Goal: Task Accomplishment & Management: Complete application form

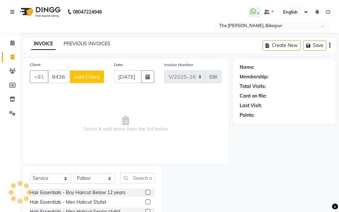
select select "6473"
select select "service"
select select "63556"
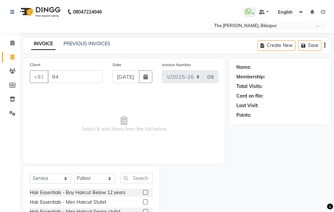
type input "9"
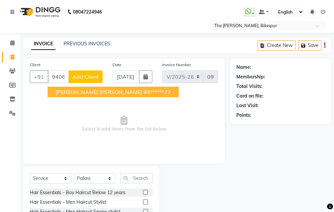
click at [78, 92] on span "[PERSON_NAME] [PERSON_NAME]" at bounding box center [99, 92] width 87 height 7
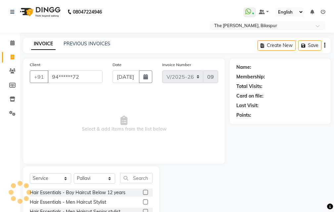
type input "94******72"
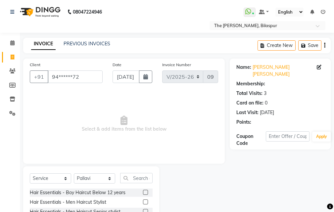
select select "1: Object"
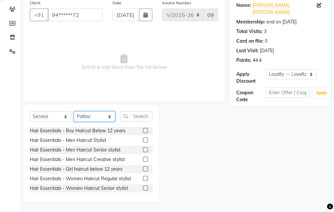
click at [102, 116] on select "Select Stylist Manager [PERSON_NAME][GEOGRAPHIC_DATA] [GEOGRAPHIC_DATA][PERSON_…" at bounding box center [94, 117] width 41 height 10
select select "88211"
click at [74, 112] on select "Select Stylist Manager [PERSON_NAME][GEOGRAPHIC_DATA] [GEOGRAPHIC_DATA][PERSON_…" at bounding box center [94, 117] width 41 height 10
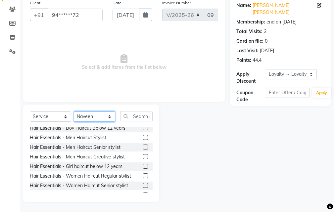
scroll to position [0, 0]
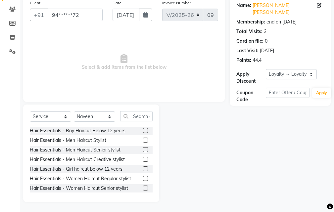
click at [143, 188] on label at bounding box center [145, 188] width 5 height 5
click at [143, 188] on input "checkbox" at bounding box center [145, 189] width 4 height 4
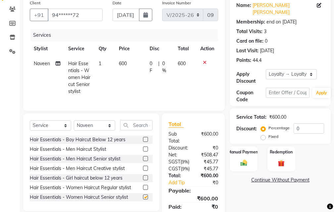
checkbox input "false"
click at [305, 124] on input "0" at bounding box center [309, 129] width 30 height 10
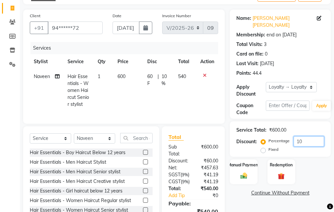
scroll to position [33, 0]
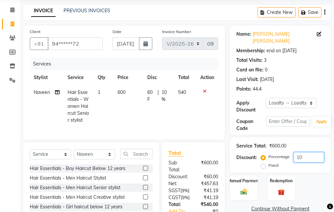
click at [304, 152] on input "10" at bounding box center [309, 157] width 30 height 10
type input "1"
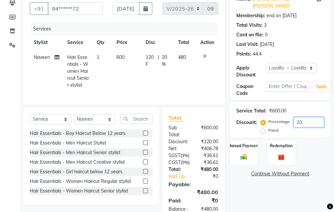
scroll to position [111, 0]
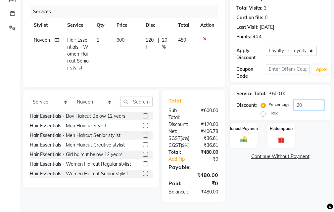
click at [310, 100] on input "20" at bounding box center [309, 105] width 30 height 10
type input "2"
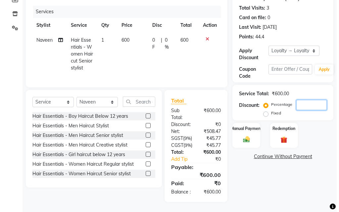
scroll to position [0, 0]
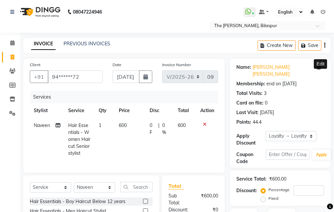
click at [319, 67] on icon at bounding box center [319, 67] width 5 height 5
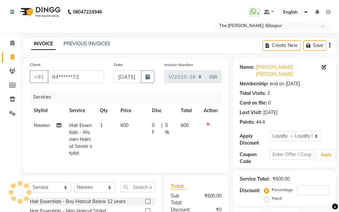
select select "05"
select select "03"
select select "[DEMOGRAPHIC_DATA]"
select select "11"
select select "05"
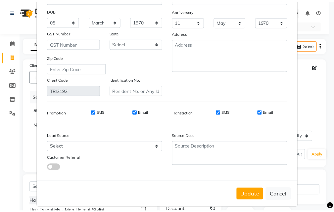
scroll to position [82, 0]
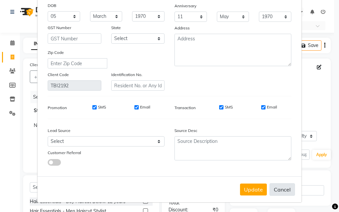
click at [280, 187] on button "Cancel" at bounding box center [283, 190] width 26 height 13
select select
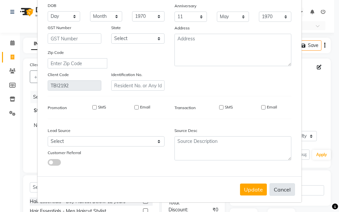
select select
checkbox input "false"
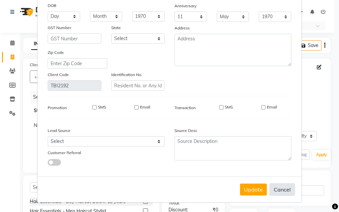
checkbox input "false"
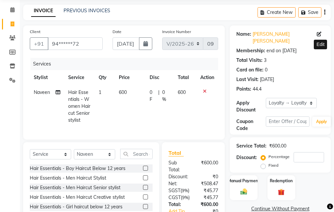
scroll to position [111, 0]
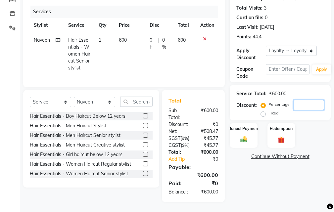
click at [308, 100] on input "number" at bounding box center [309, 105] width 30 height 10
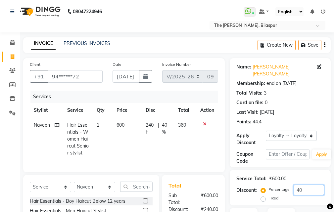
scroll to position [0, 0]
type input "40"
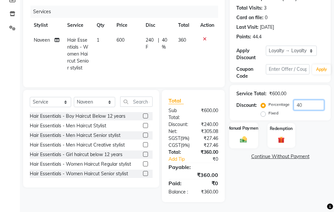
scroll to position [111, 0]
click at [250, 123] on div "Manual Payment" at bounding box center [244, 136] width 29 height 26
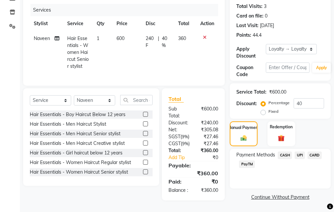
click at [289, 152] on span "CASH" at bounding box center [285, 156] width 14 height 8
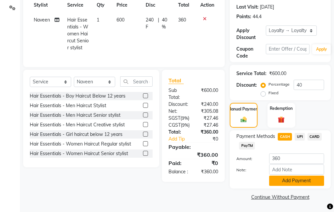
click at [286, 176] on button "Add Payment" at bounding box center [296, 181] width 55 height 10
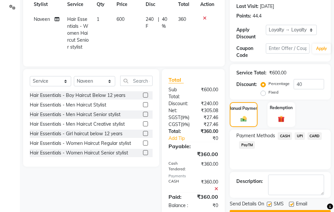
scroll to position [166, 0]
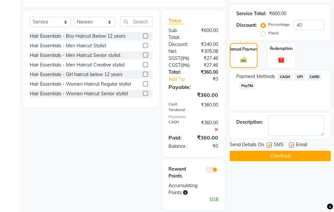
click at [258, 152] on button "Checkout" at bounding box center [280, 156] width 101 height 10
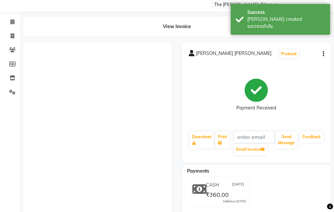
scroll to position [3, 0]
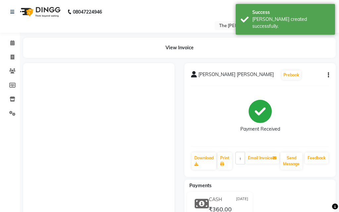
select select "service"
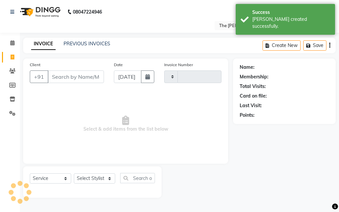
type input "0908"
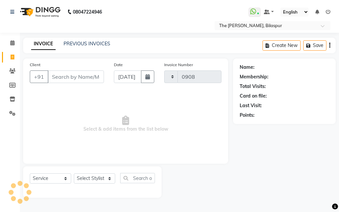
select select "6473"
select select "63556"
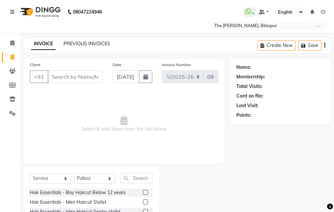
click at [81, 41] on div "INVOICE PREVIOUS INVOICES Create New Save" at bounding box center [177, 46] width 308 height 16
click at [81, 42] on link "PREVIOUS INVOICES" at bounding box center [87, 44] width 47 height 6
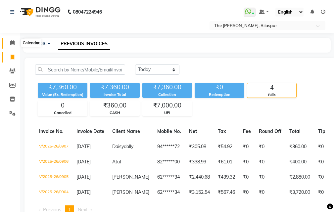
click at [14, 42] on icon at bounding box center [12, 42] width 4 height 5
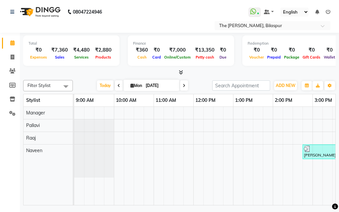
scroll to position [0, 256]
